Goal: Find specific page/section: Find specific page/section

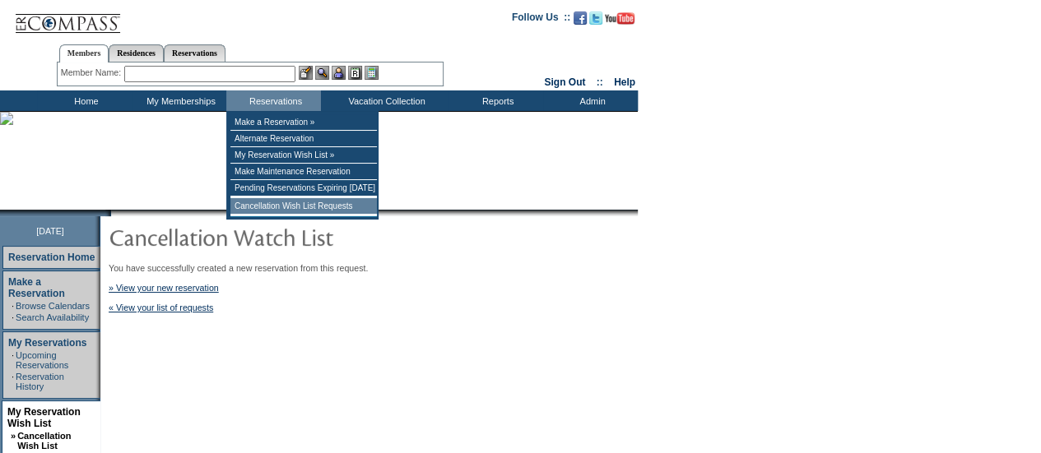
click at [270, 215] on td "Cancellation Wish List Requests" at bounding box center [303, 206] width 146 height 16
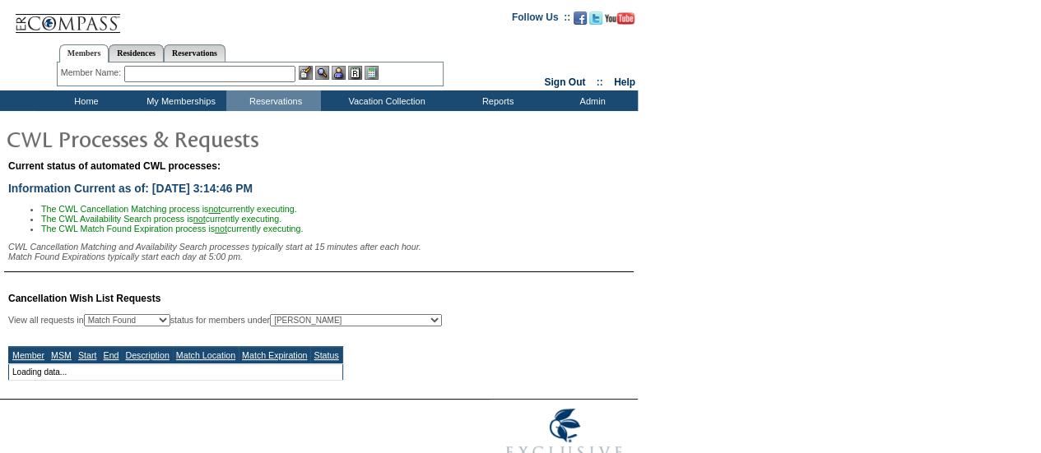
select select "50"
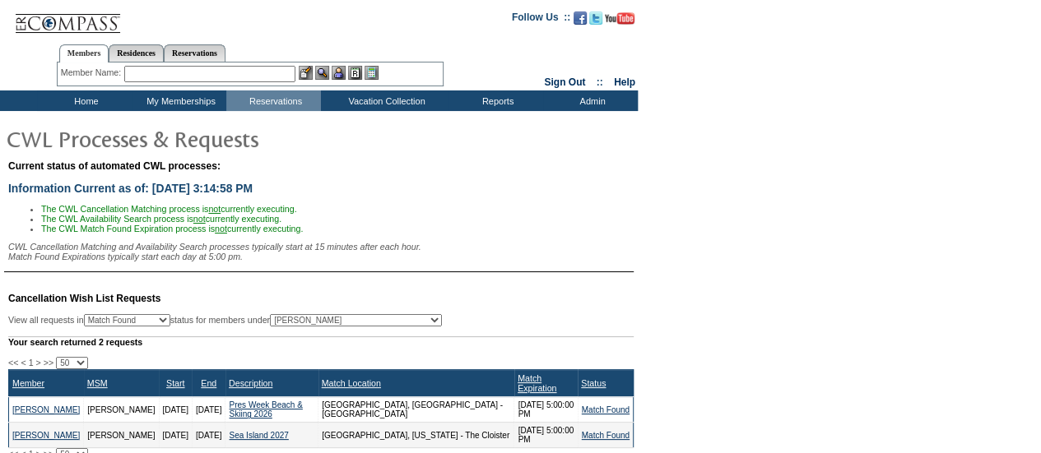
scroll to position [76, 0]
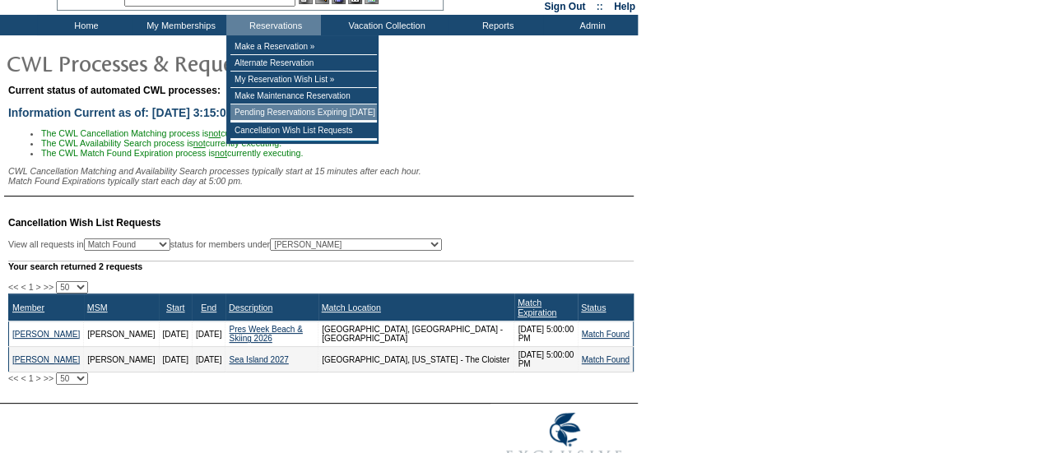
click at [257, 114] on td "Pending Reservations Expiring [DATE]" at bounding box center [303, 112] width 146 height 16
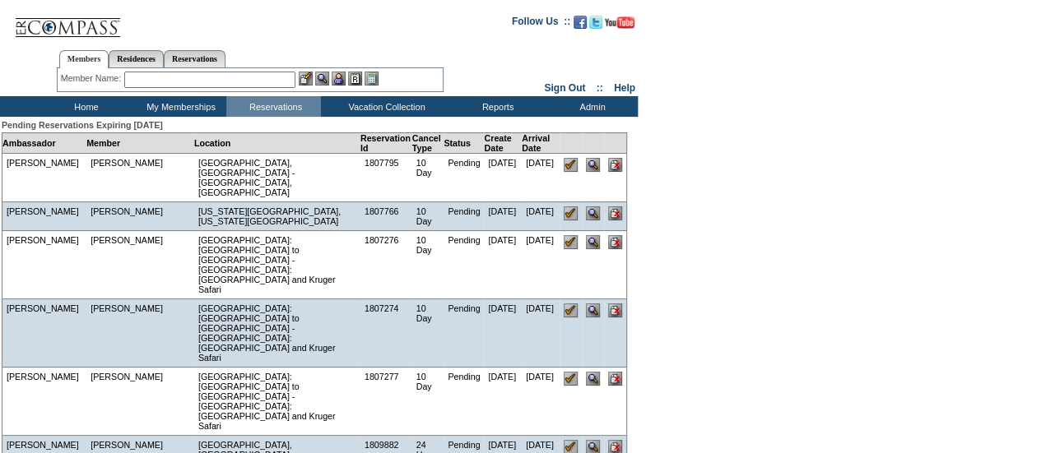
click at [76, 111] on td "Home" at bounding box center [84, 106] width 95 height 21
